Goal: Register for event/course

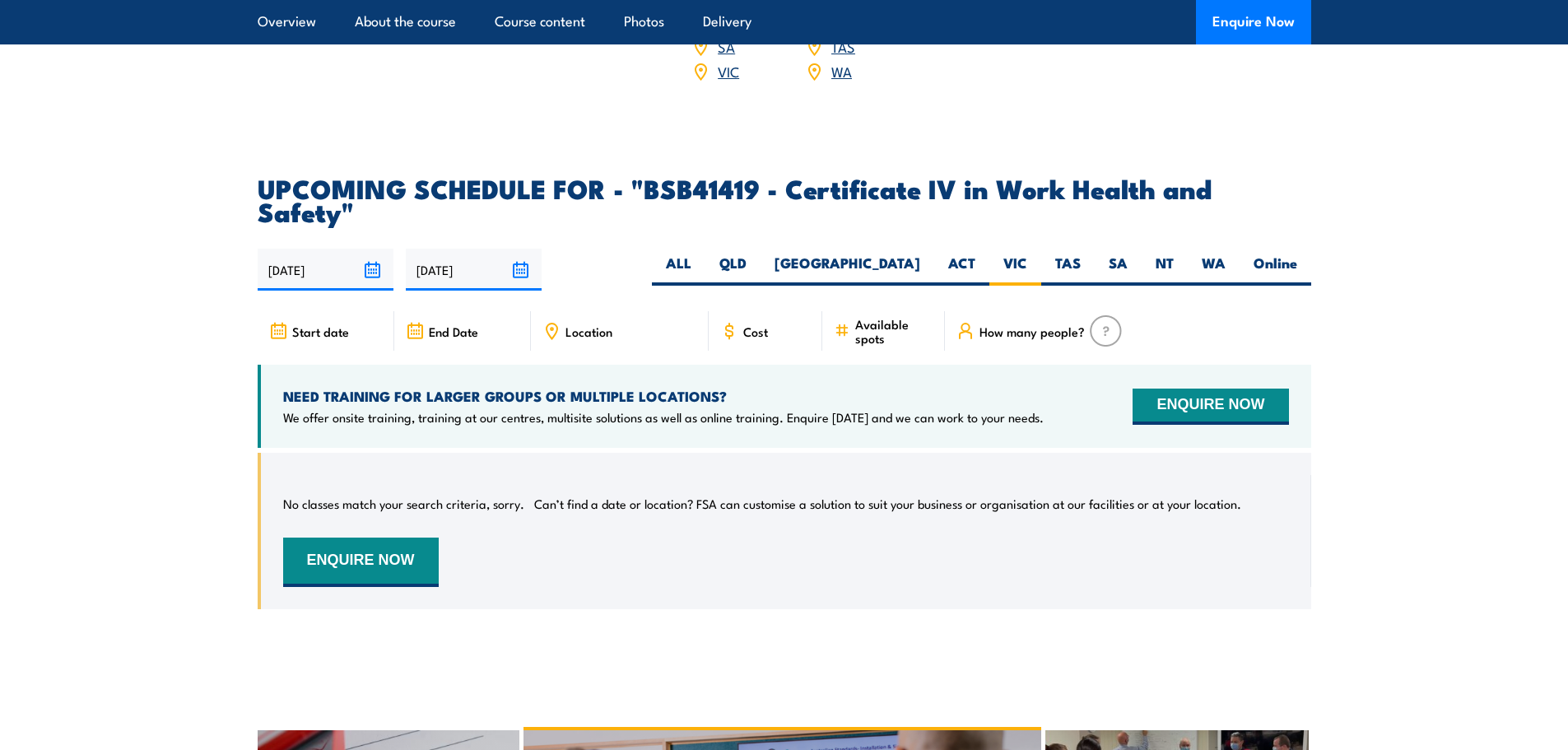
scroll to position [5179, 0]
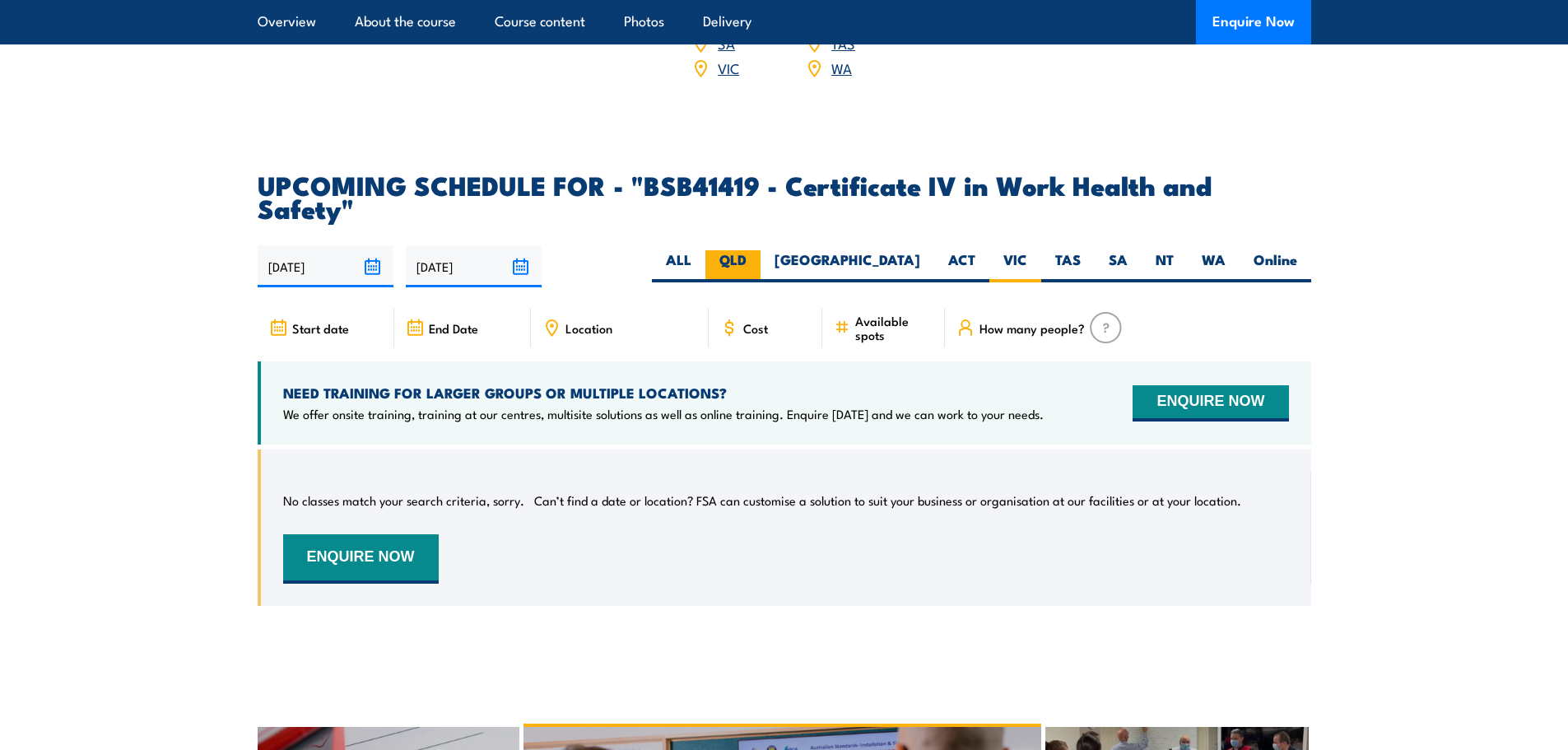
click at [760, 250] on label "QLD" at bounding box center [732, 266] width 55 height 32
click at [757, 250] on input "QLD" at bounding box center [752, 256] width 11 height 11
radio input "true"
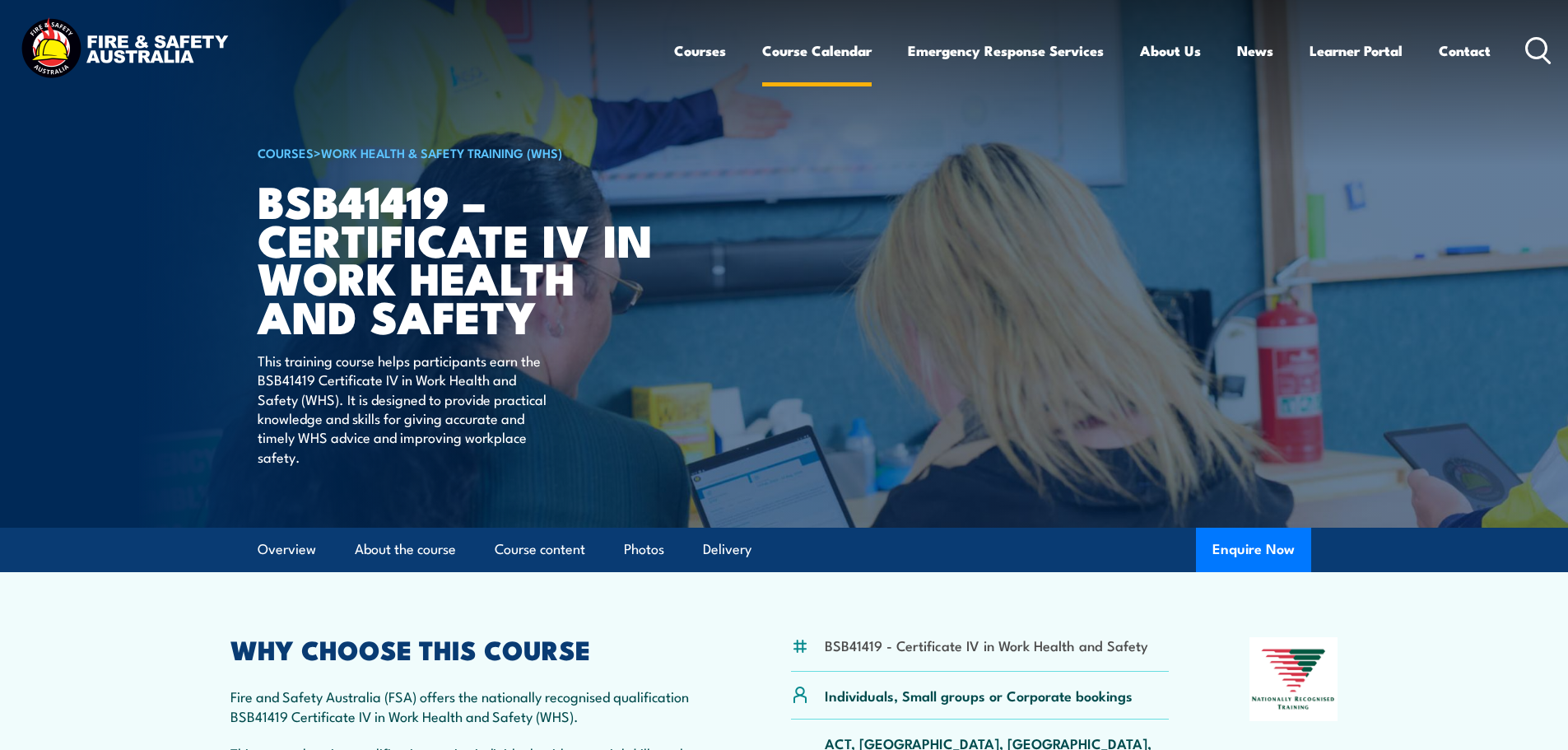
click at [797, 52] on link "Course Calendar" at bounding box center [816, 50] width 110 height 43
click at [166, 279] on img at bounding box center [784, 263] width 1568 height 527
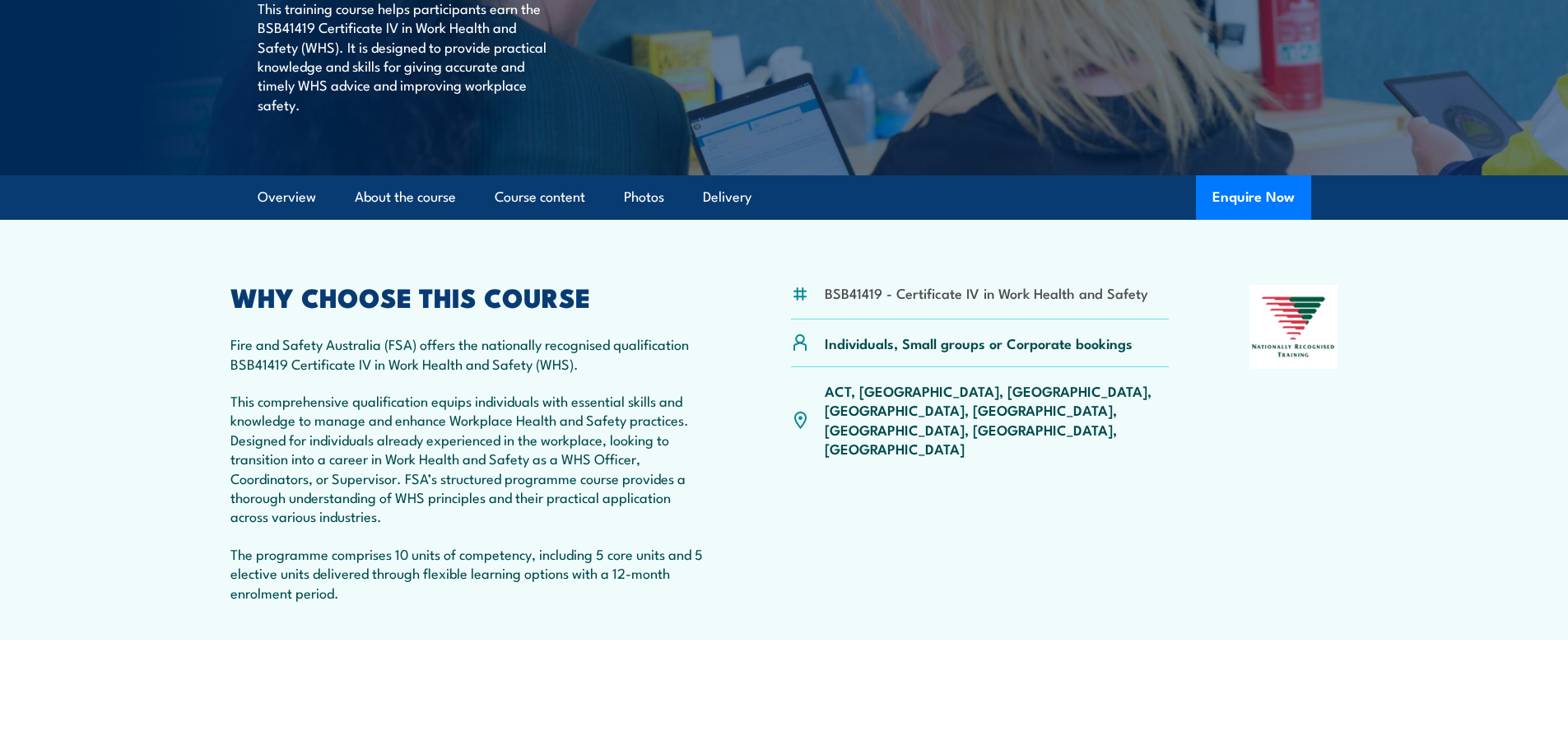
scroll to position [385, 0]
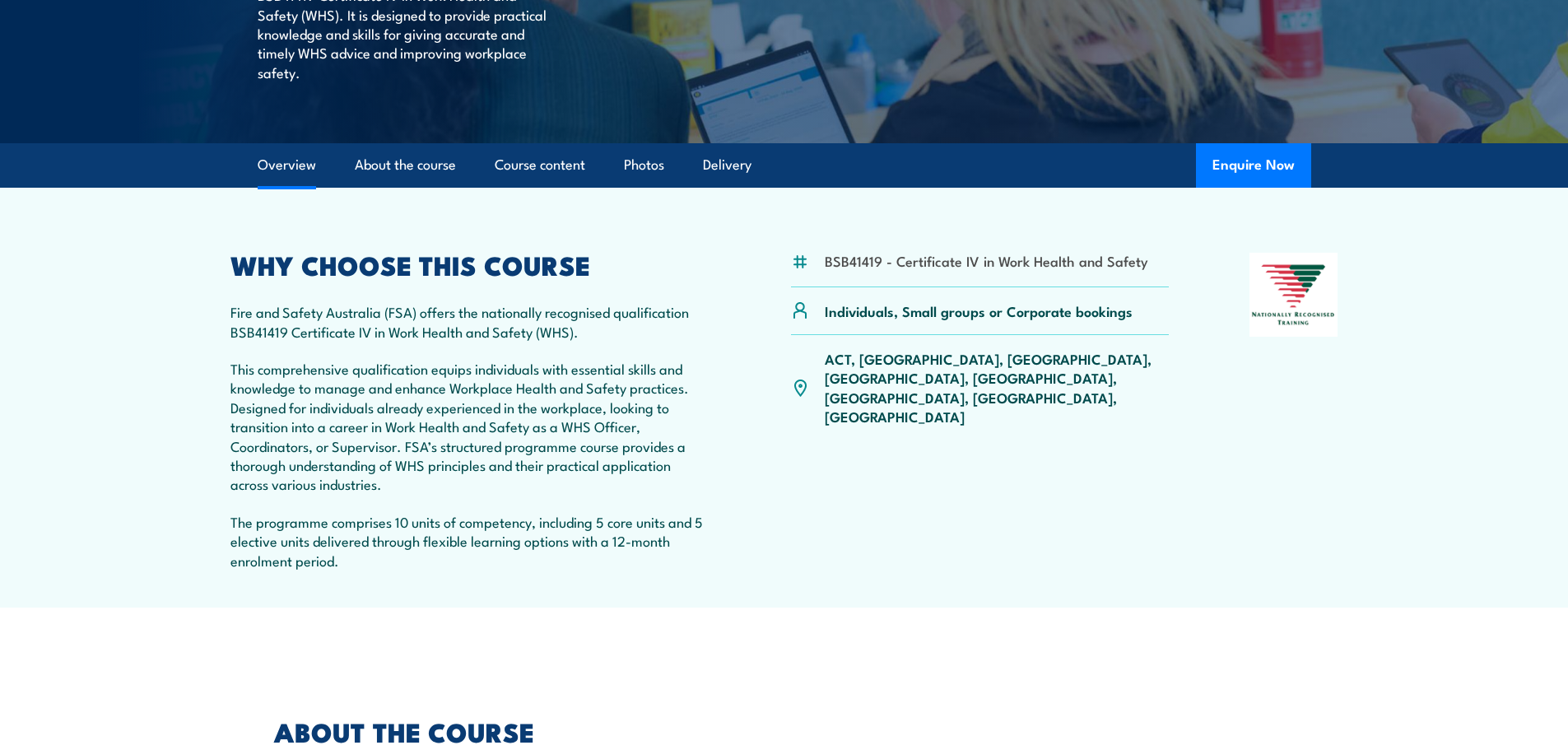
click at [939, 370] on div "ACT, NSW, NT, QLD, SA, TAS, VIC, WA" at bounding box center [979, 387] width 378 height 105
click at [936, 363] on p "ACT, [GEOGRAPHIC_DATA], [GEOGRAPHIC_DATA], [GEOGRAPHIC_DATA], [GEOGRAPHIC_DATA]…" at bounding box center [997, 387] width 345 height 77
click at [925, 386] on div "BSB41419 - Certificate IV in Work Health and Safety Individuals, Small groups o…" at bounding box center [979, 421] width 378 height 335
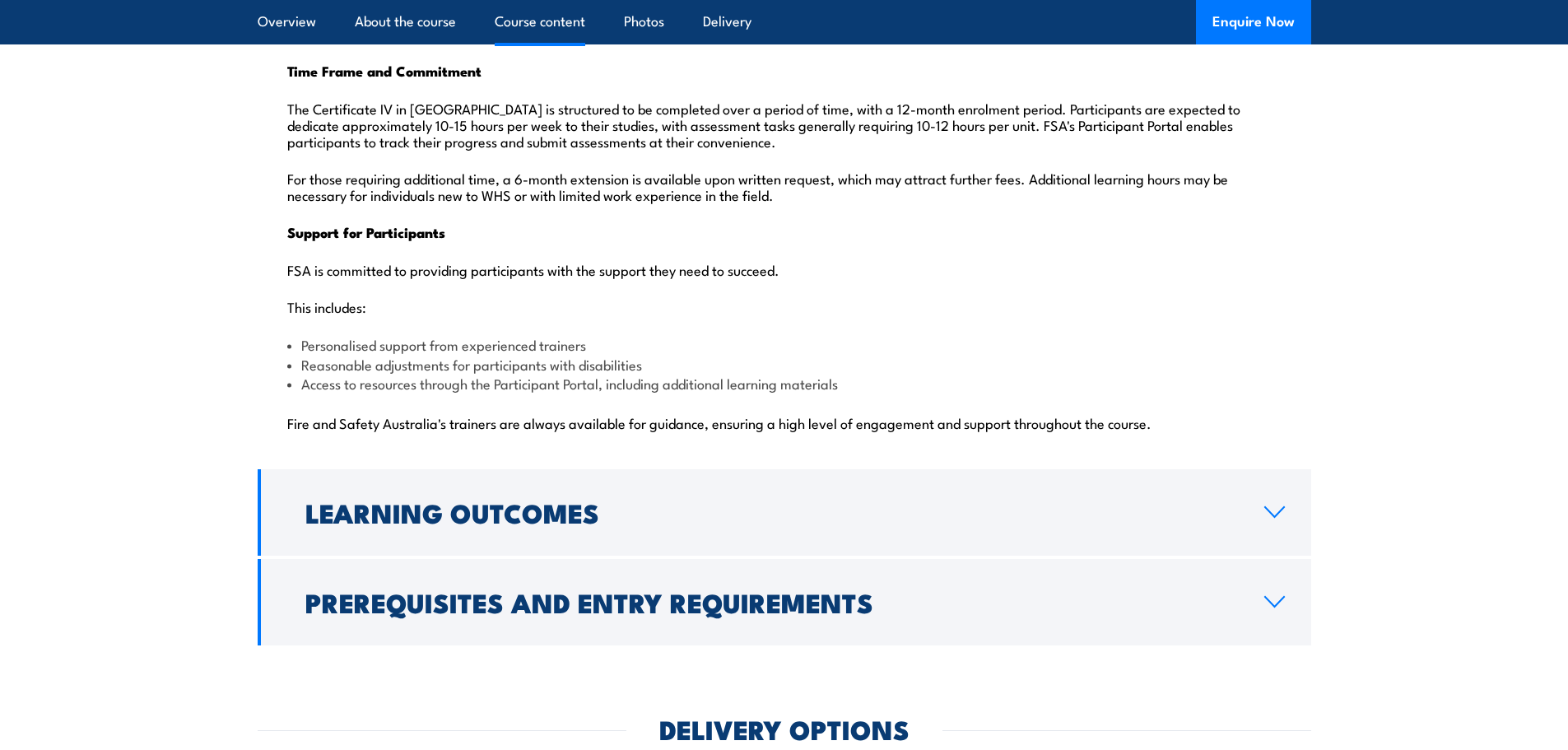
scroll to position [4115, 0]
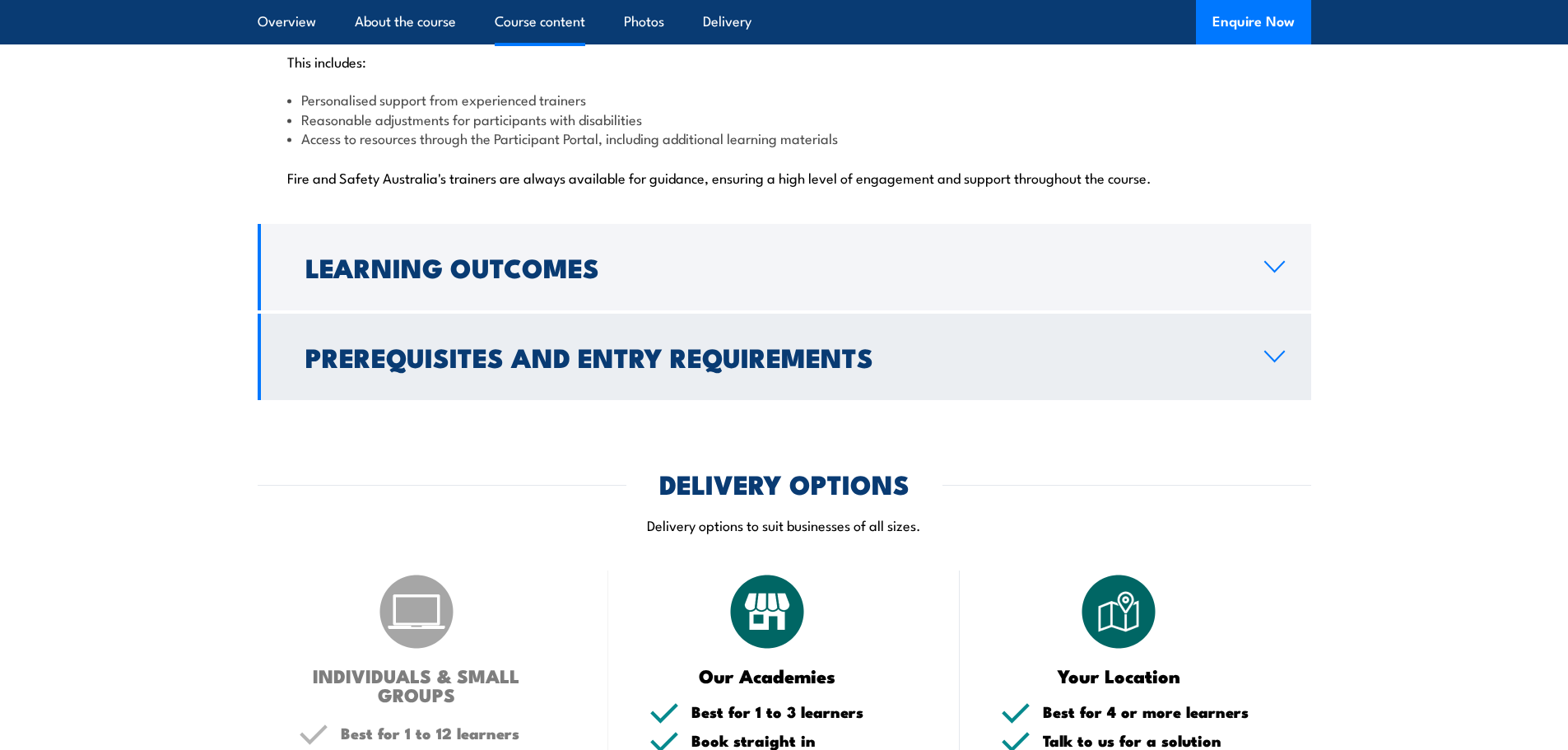
click at [365, 345] on h2 "Prerequisites and Entry Requirements" at bounding box center [771, 356] width 932 height 23
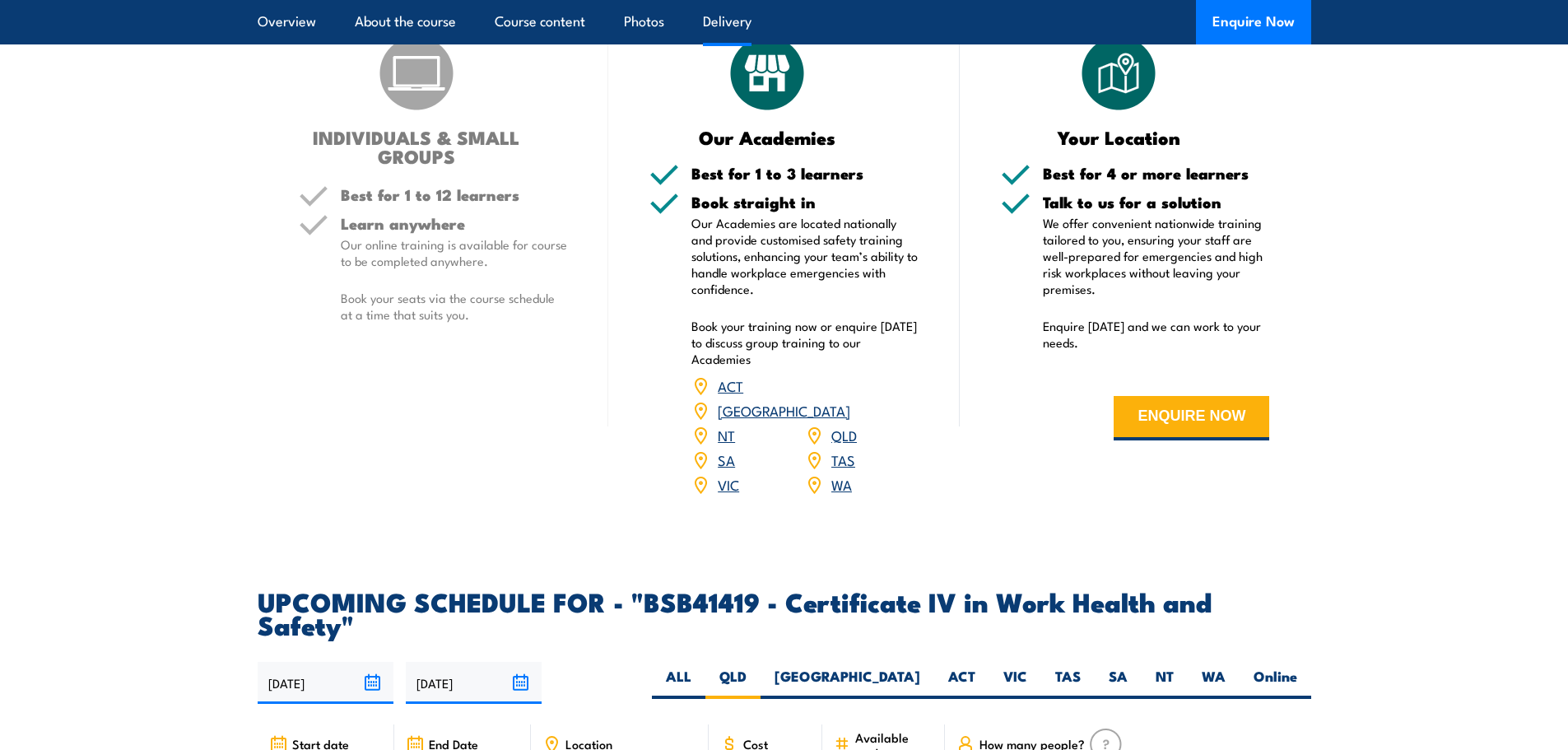
scroll to position [2200, 0]
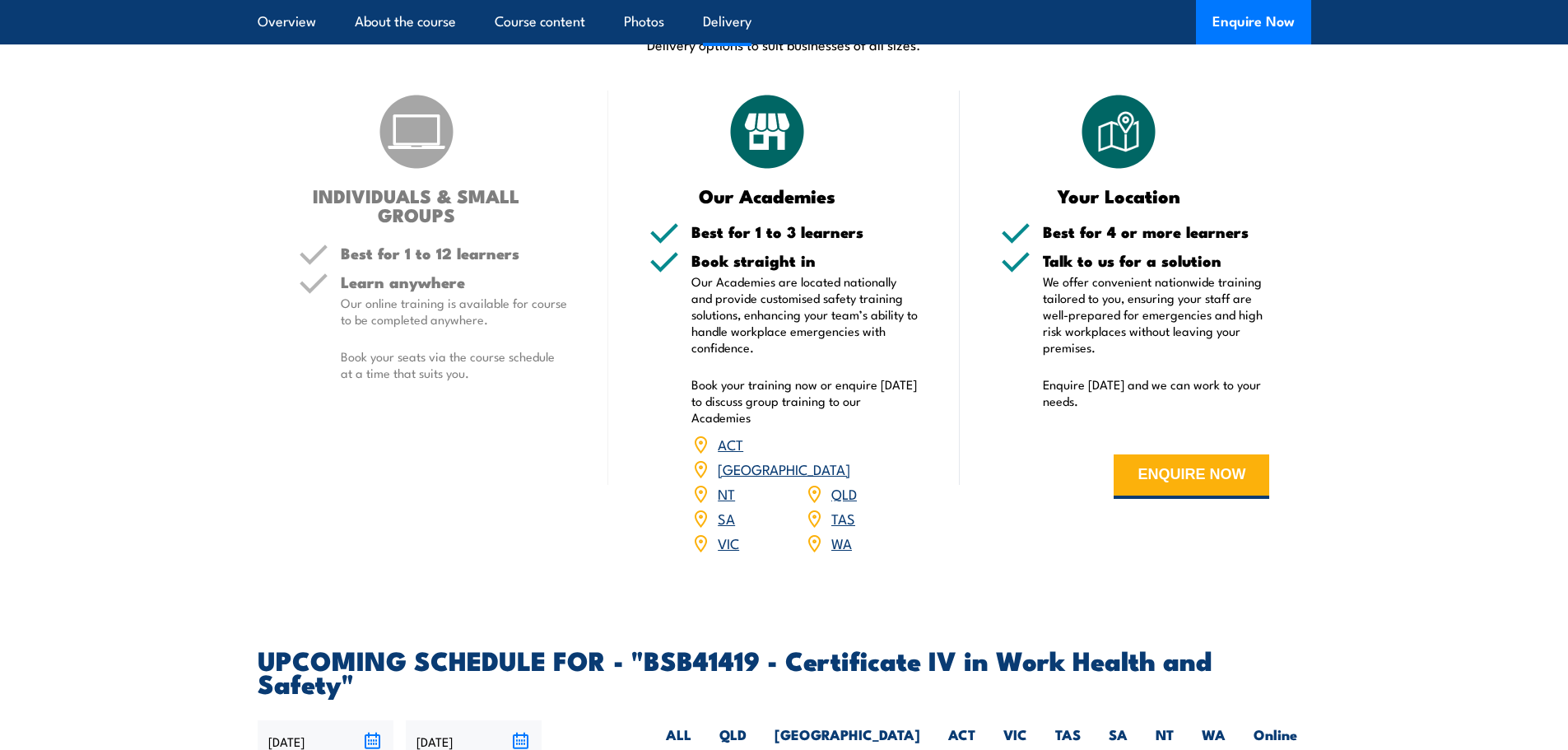
click at [850, 483] on link "QLD" at bounding box center [844, 492] width 26 height 19
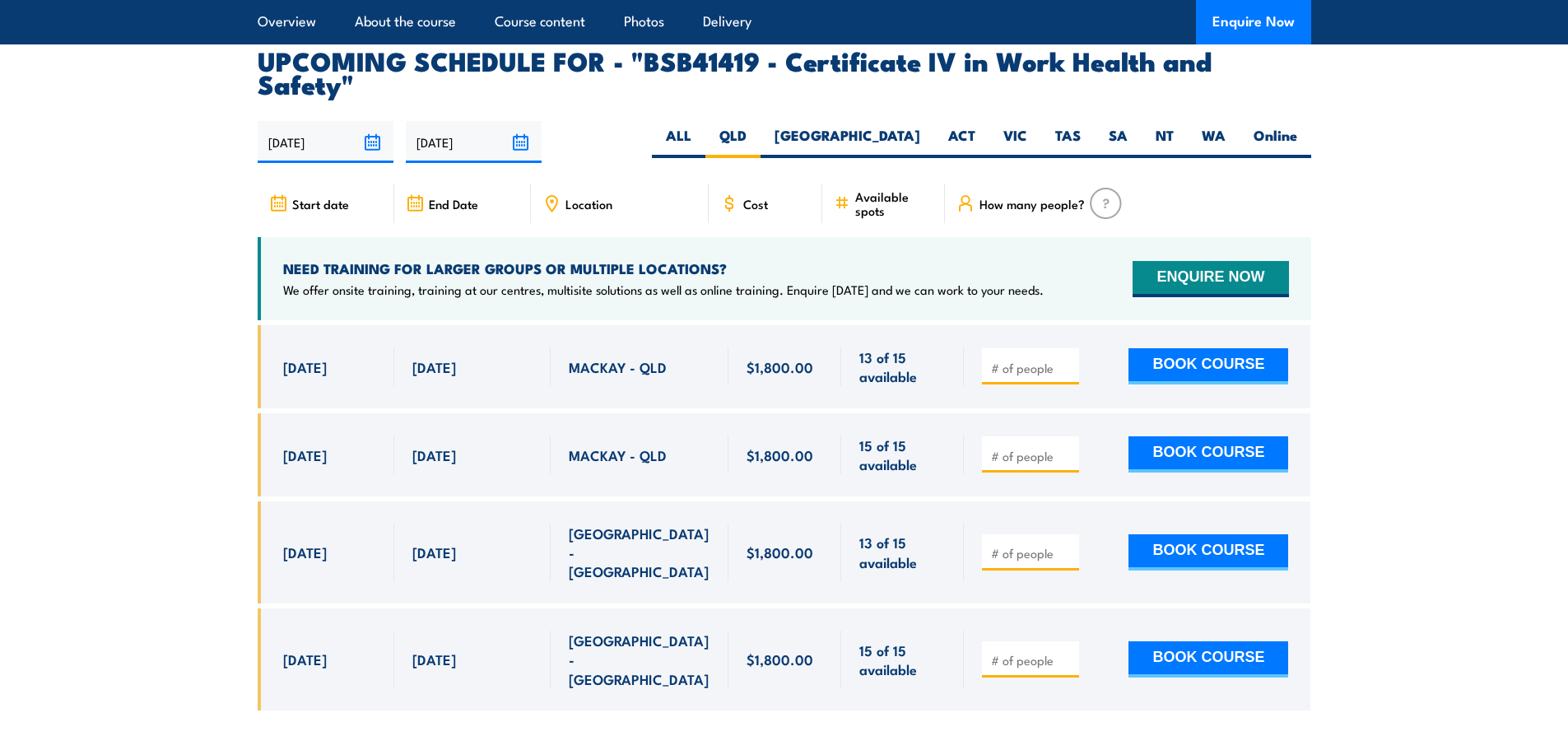
scroll to position [5289, 0]
